Goal: Information Seeking & Learning: Learn about a topic

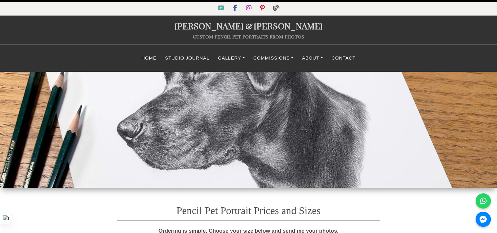
select select "GBP"
click at [226, 60] on link "Gallery" at bounding box center [231, 58] width 35 height 12
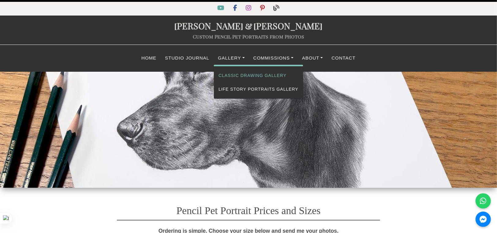
click at [227, 73] on link "Classic Drawing Gallery" at bounding box center [258, 76] width 89 height 14
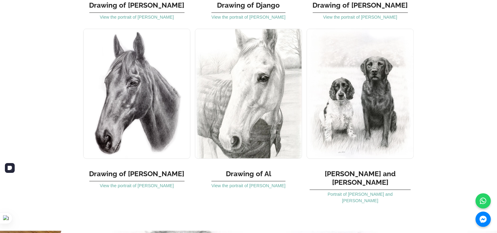
scroll to position [3334, 0]
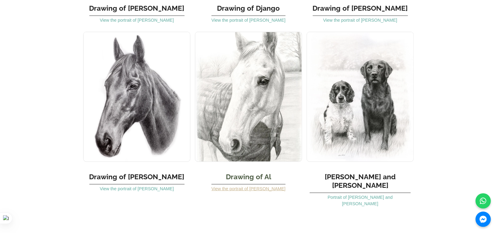
click at [248, 187] on link "View the portrait of [PERSON_NAME]" at bounding box center [248, 189] width 74 height 5
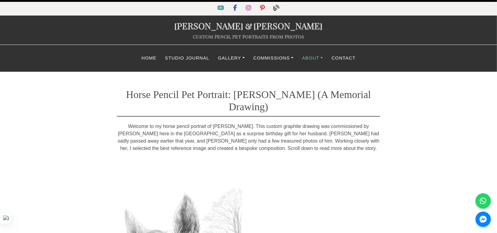
click at [315, 58] on link "About" at bounding box center [313, 58] width 30 height 12
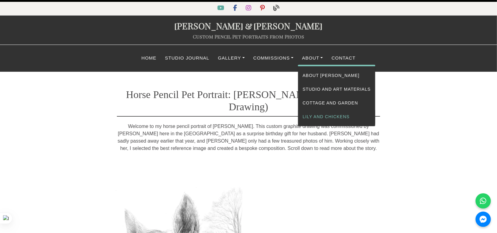
click at [314, 116] on link "Lily and Chickens" at bounding box center [336, 117] width 77 height 14
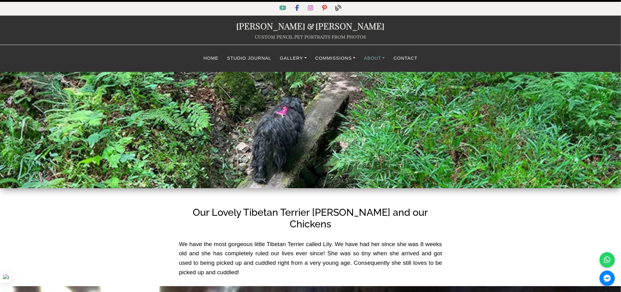
click at [382, 60] on link "About" at bounding box center [375, 58] width 30 height 12
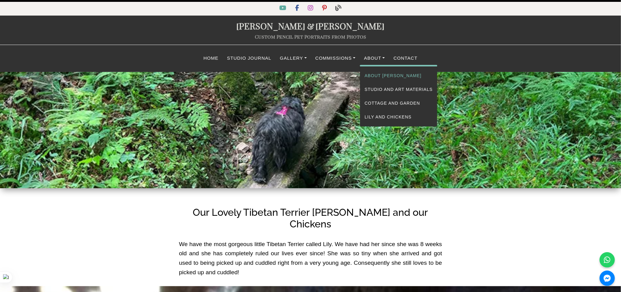
click at [374, 76] on link "About [PERSON_NAME]" at bounding box center [398, 76] width 77 height 14
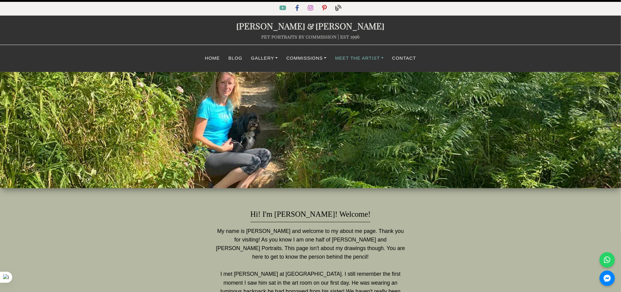
click at [371, 55] on link "Meet The Artist" at bounding box center [359, 58] width 57 height 12
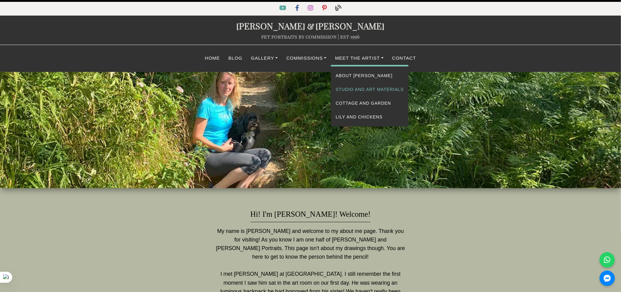
click at [363, 88] on link "Studio and Art Materials" at bounding box center [369, 90] width 77 height 14
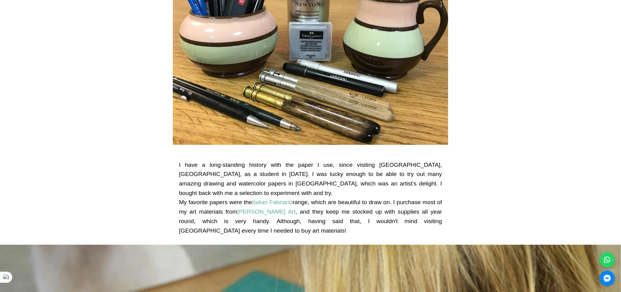
scroll to position [3862, 0]
